Goal: Information Seeking & Learning: Learn about a topic

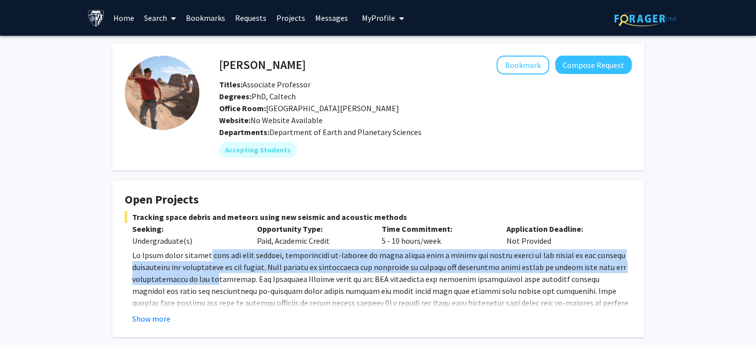
drag, startPoint x: 208, startPoint y: 257, endPoint x: 209, endPoint y: 276, distance: 18.9
click at [209, 276] on p at bounding box center [381, 302] width 499 height 107
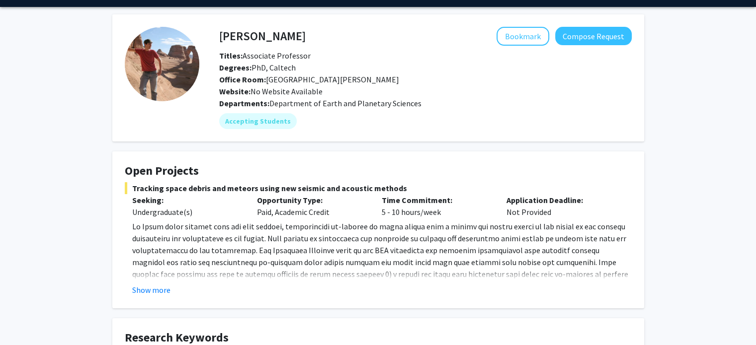
scroll to position [29, 0]
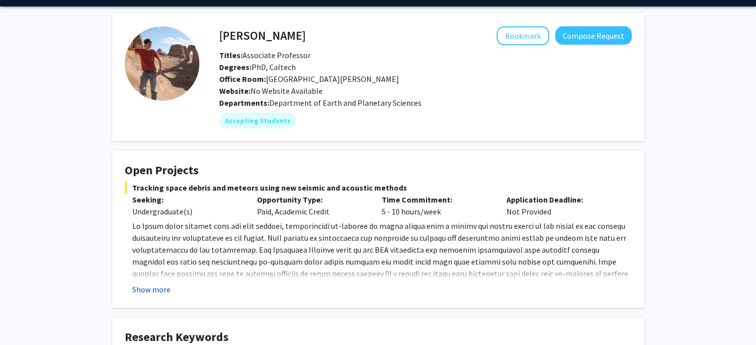
click at [149, 295] on button "Show more" at bounding box center [151, 290] width 38 height 12
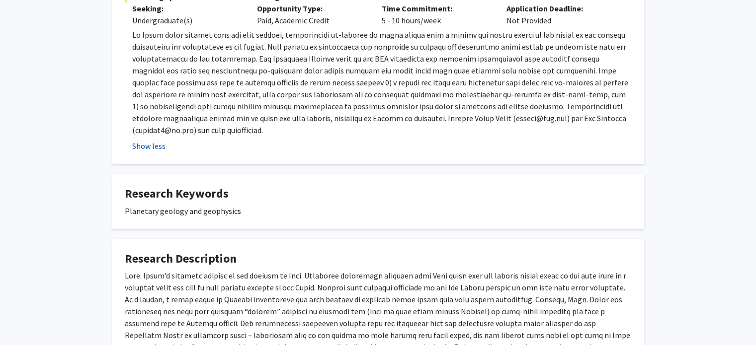
scroll to position [192, 0]
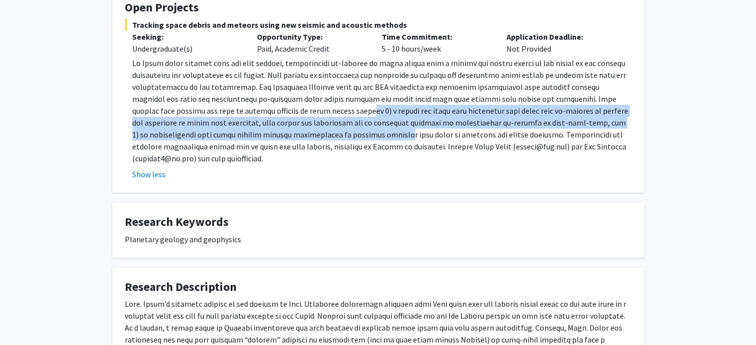
drag, startPoint x: 286, startPoint y: 110, endPoint x: 294, endPoint y: 134, distance: 25.6
click at [294, 134] on p at bounding box center [381, 110] width 499 height 107
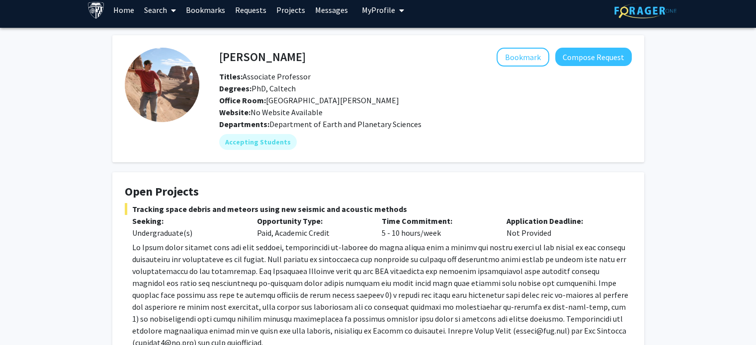
scroll to position [0, 0]
